Goal: Check status: Check status

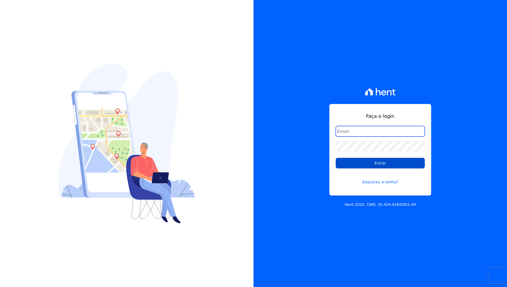
type input "[EMAIL_ADDRESS][DOMAIN_NAME]"
click at [372, 165] on input "Entrar" at bounding box center [380, 163] width 89 height 11
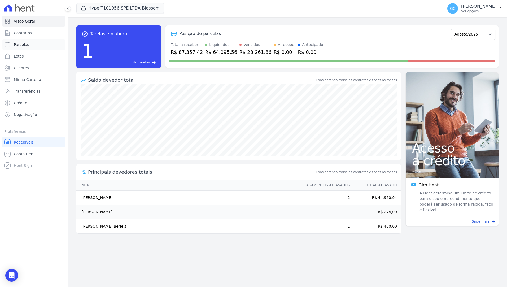
click at [26, 44] on span "Parcelas" at bounding box center [21, 44] width 15 height 5
select select
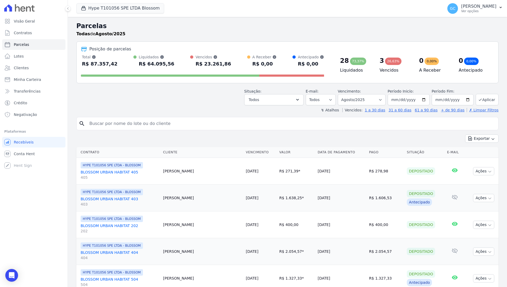
click at [111, 122] on input "search" at bounding box center [291, 123] width 410 height 11
type input "fatima regina"
select select
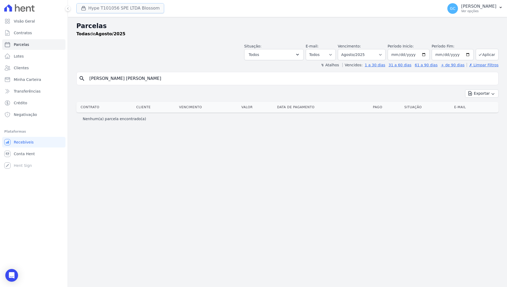
click at [122, 9] on button "Hype T101056 SPE LTDA Blossom" at bounding box center [120, 8] width 88 height 10
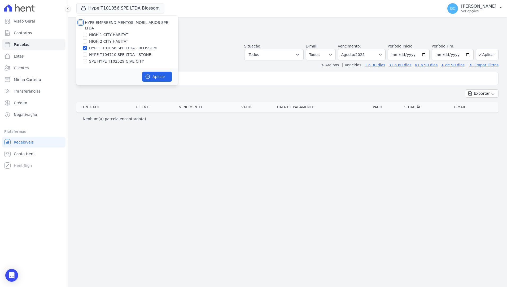
drag, startPoint x: 80, startPoint y: 23, endPoint x: 138, endPoint y: 63, distance: 70.6
click at [81, 24] on input "HYPE EMPREENDIMENTOS IMOBILIARIOS SPE LTDA" at bounding box center [81, 22] width 4 height 4
checkbox input "true"
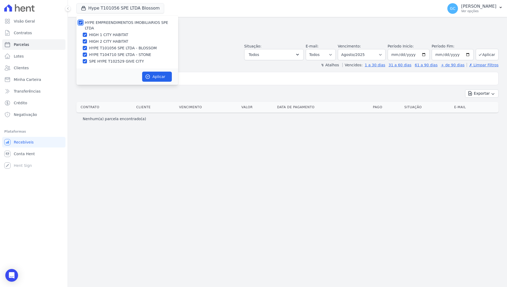
checkbox input "true"
click at [155, 75] on button "Aplicar" at bounding box center [157, 77] width 30 height 10
select select
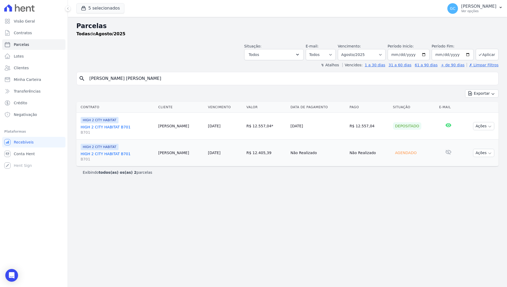
drag, startPoint x: 291, startPoint y: 251, endPoint x: 253, endPoint y: 204, distance: 61.1
click at [291, 251] on div "Parcelas Todas de Agosto/2025 Situação: Agendado Em Aberto Pago Processando Can…" at bounding box center [287, 152] width 439 height 270
click at [107, 127] on link "HIGH 2 CITY HABITAT B701 B701" at bounding box center [117, 129] width 73 height 11
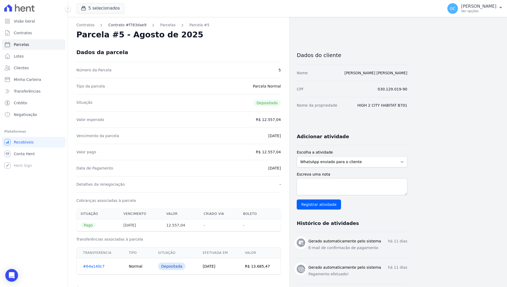
click at [132, 25] on link "Contrato #f783dae9" at bounding box center [127, 25] width 38 height 6
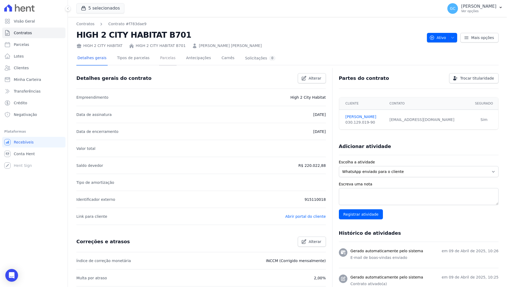
click at [165, 59] on link "Parcelas" at bounding box center [168, 58] width 18 height 14
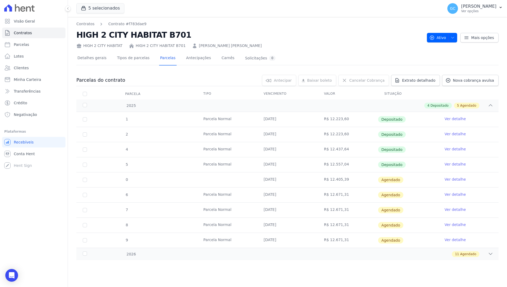
click at [461, 179] on link "Ver detalhe" at bounding box center [455, 179] width 21 height 5
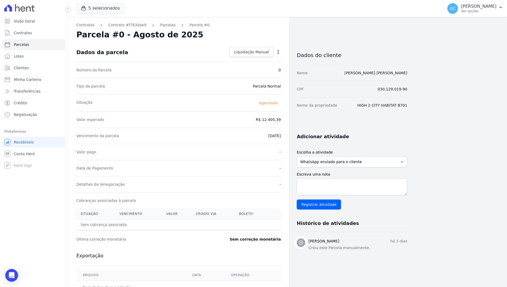
click at [278, 52] on icon "button" at bounding box center [278, 52] width 1 height 4
click at [160, 26] on link "Parcelas" at bounding box center [167, 25] width 15 height 6
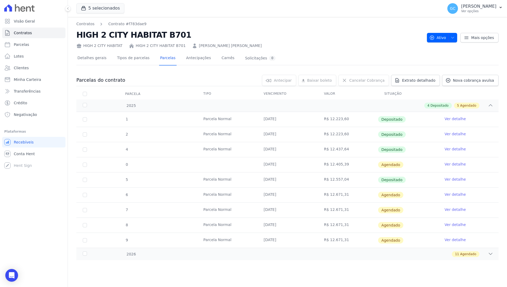
click at [210, 25] on nav "Contratos Contrato #f783dae9" at bounding box center [249, 24] width 346 height 6
click at [35, 82] on span "Minha Carteira" at bounding box center [27, 79] width 27 height 5
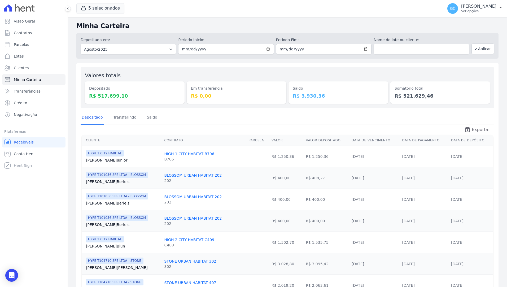
click at [469, 130] on icon "unarchive" at bounding box center [467, 130] width 6 height 6
